Goal: Find specific page/section: Find specific page/section

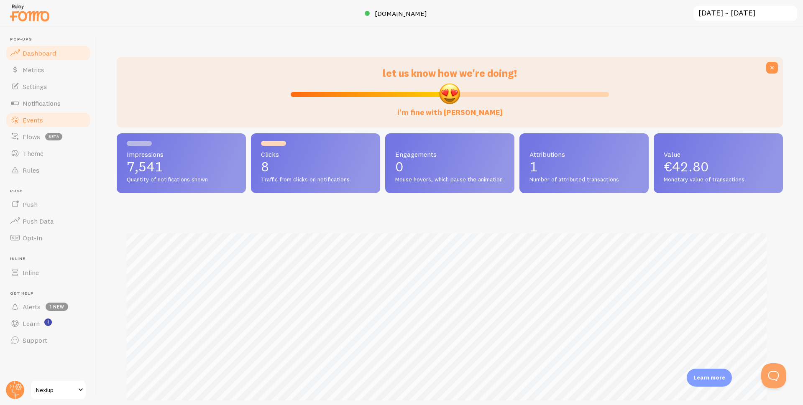
click at [43, 120] on link "Events" at bounding box center [48, 120] width 86 height 17
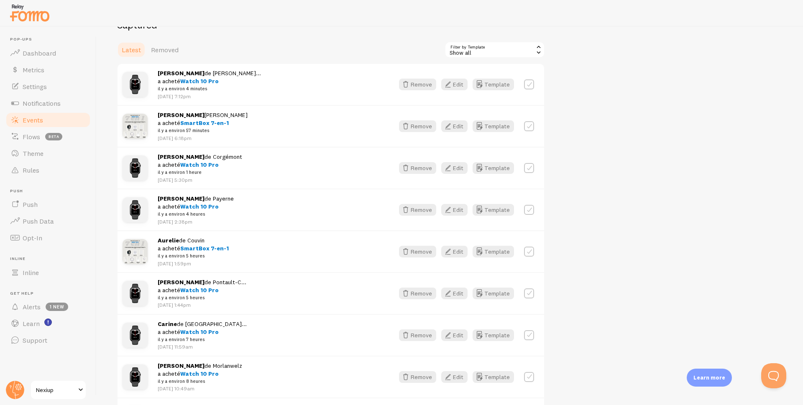
scroll to position [84, 0]
